Goal: Find specific page/section: Find specific page/section

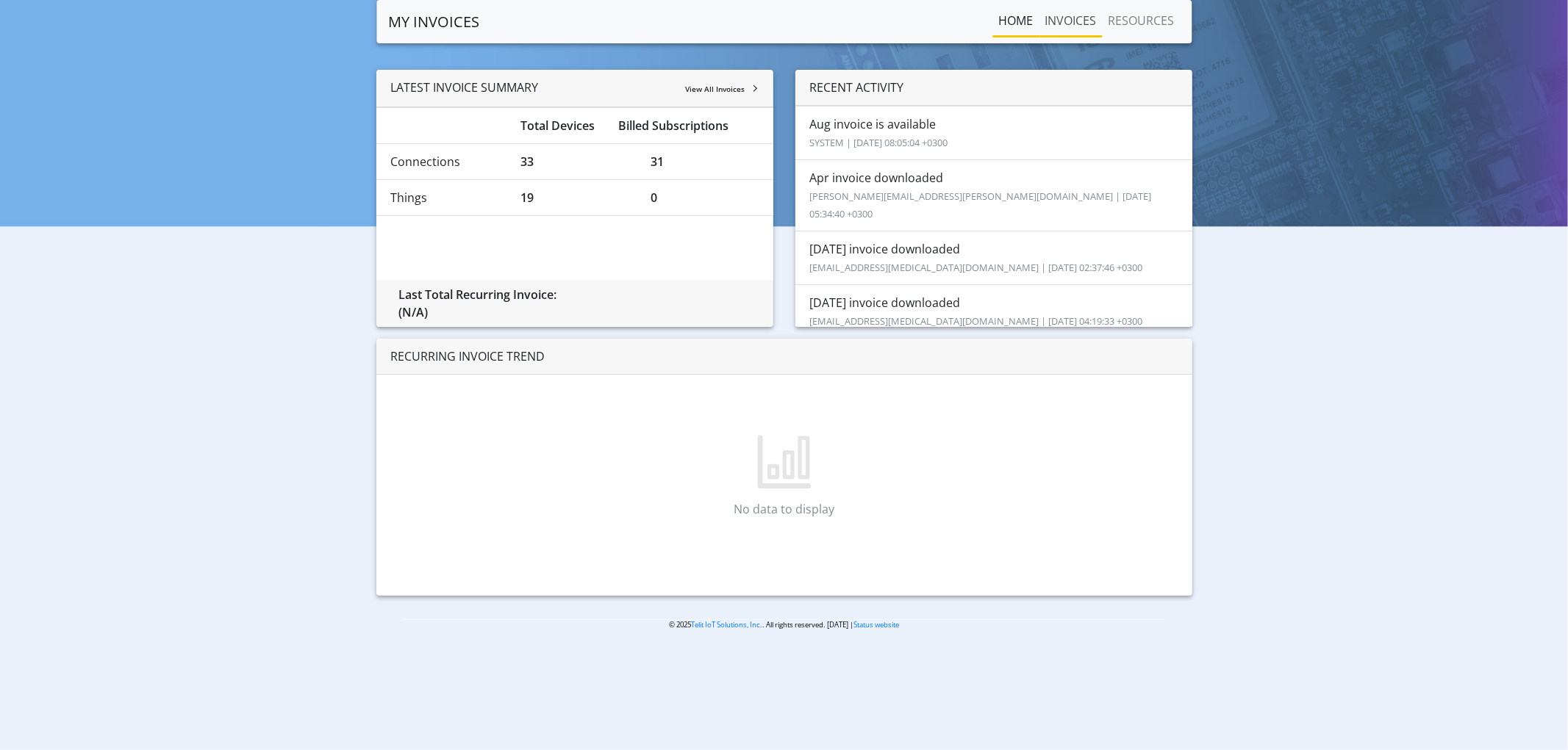
click at [1085, 15] on link "INVOICES" at bounding box center [1070, 20] width 63 height 29
